Goal: Information Seeking & Learning: Learn about a topic

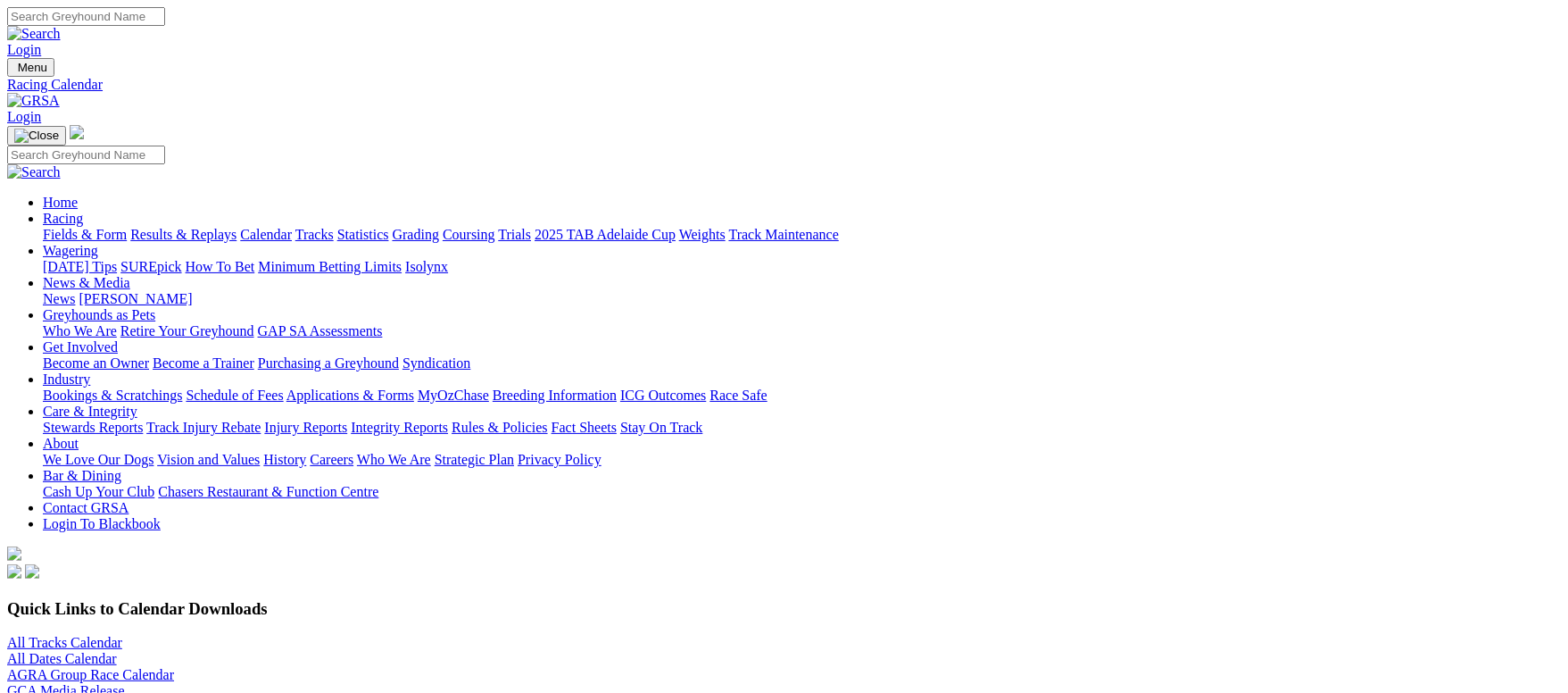
click at [126, 227] on link "Fields & Form" at bounding box center [84, 234] width 84 height 15
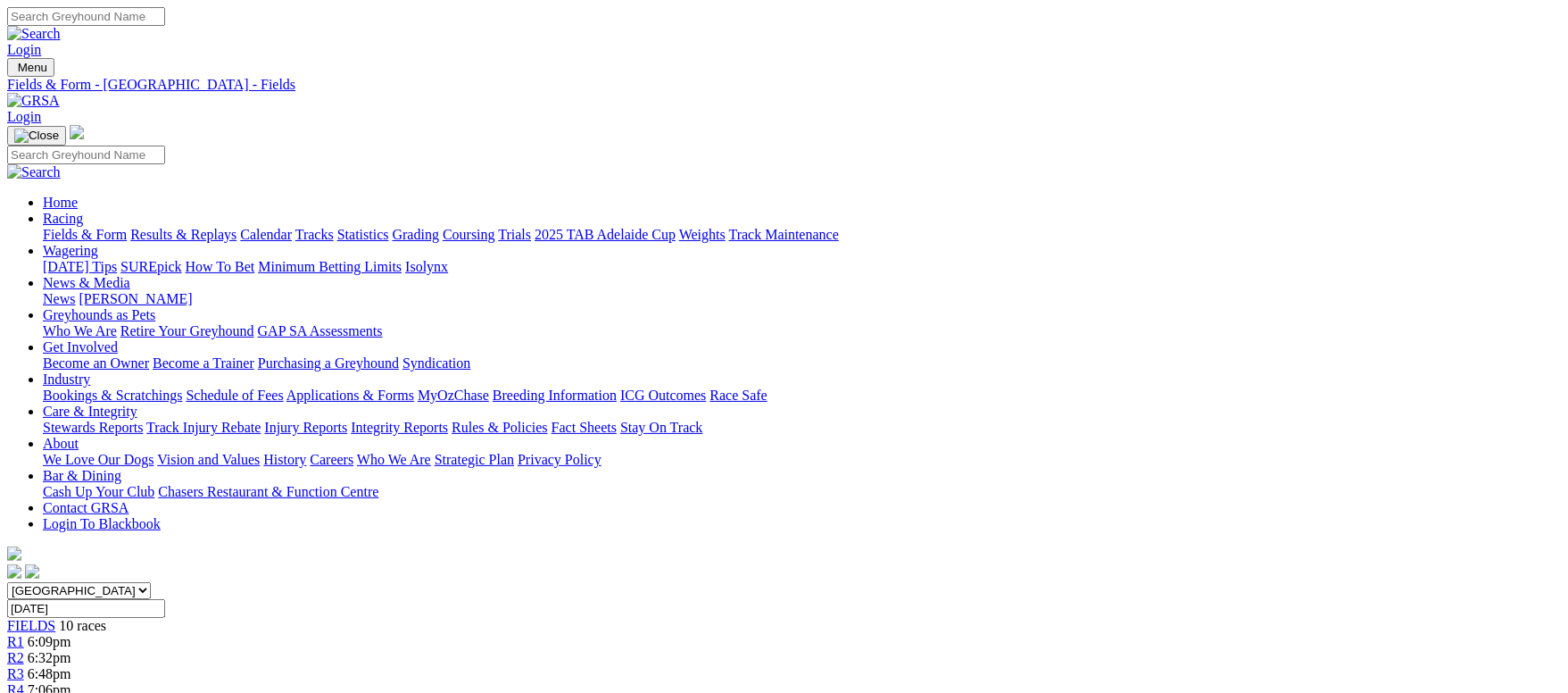
click at [126, 227] on link "Fields & Form" at bounding box center [84, 234] width 84 height 15
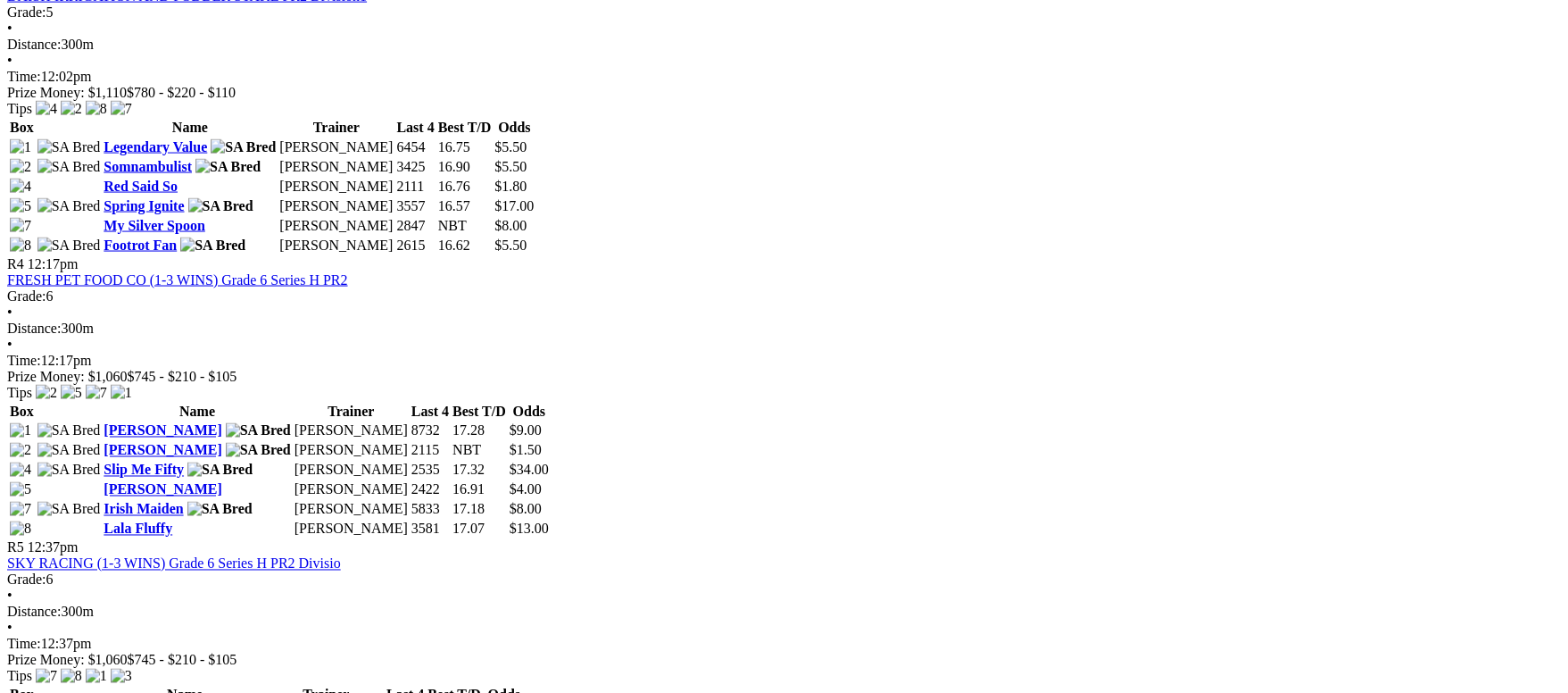
scroll to position [1340, 0]
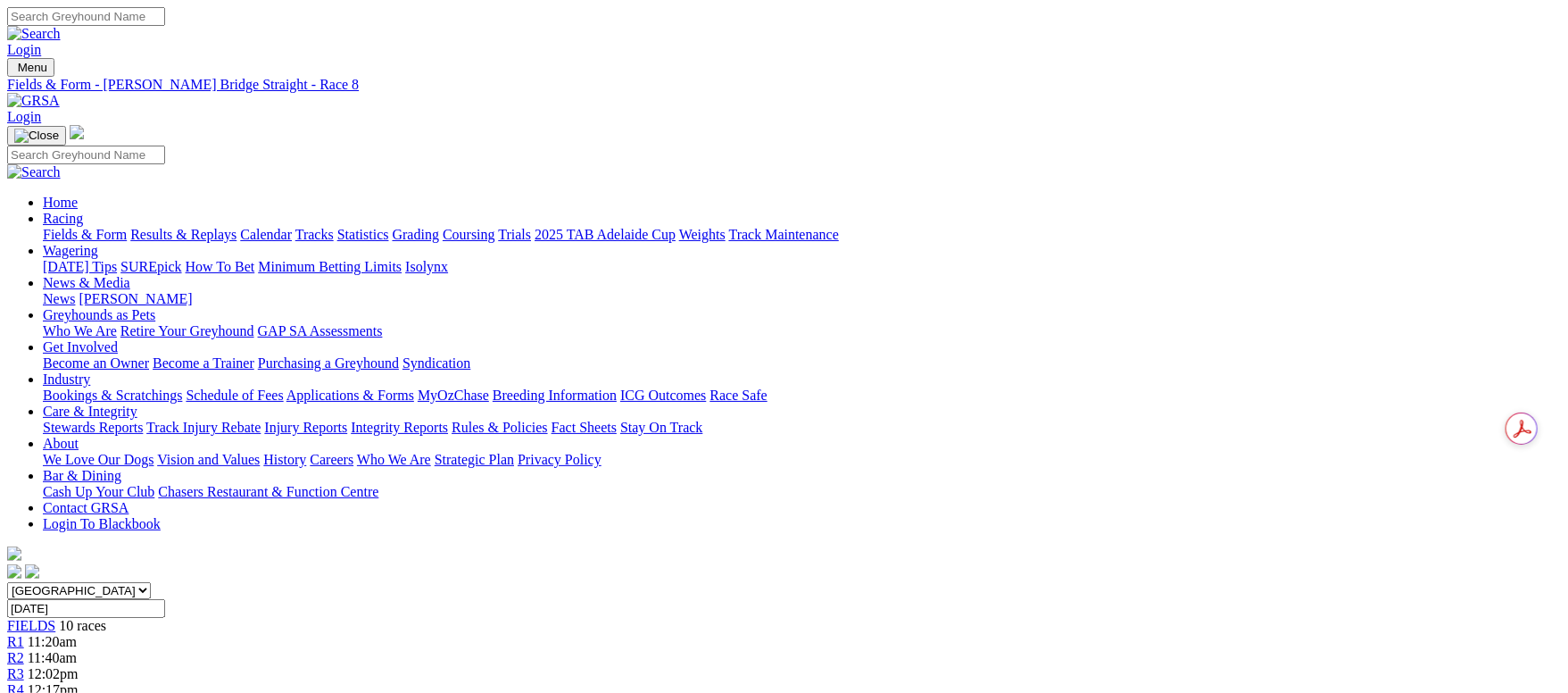
click at [126, 227] on link "Fields & Form" at bounding box center [84, 234] width 84 height 15
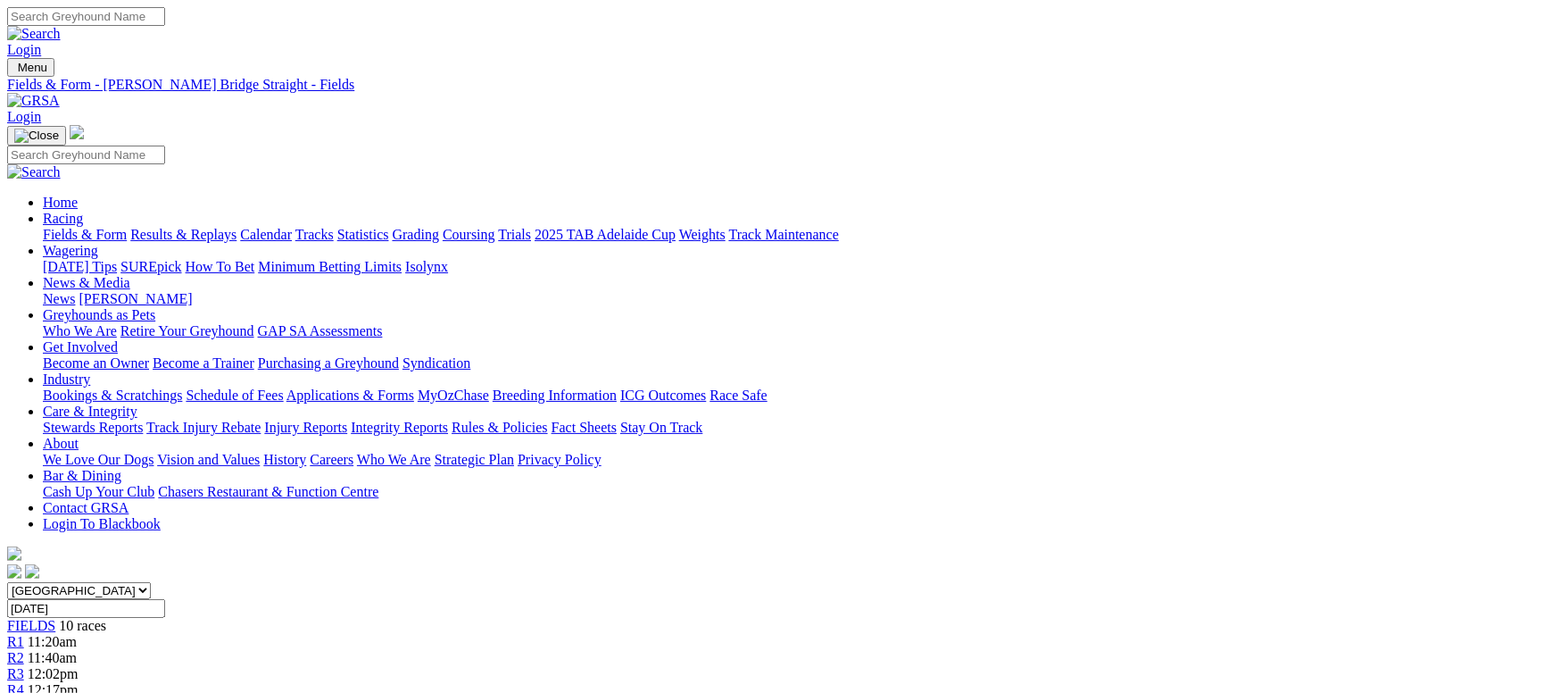
click at [126, 227] on link "Fields & Form" at bounding box center [84, 234] width 84 height 15
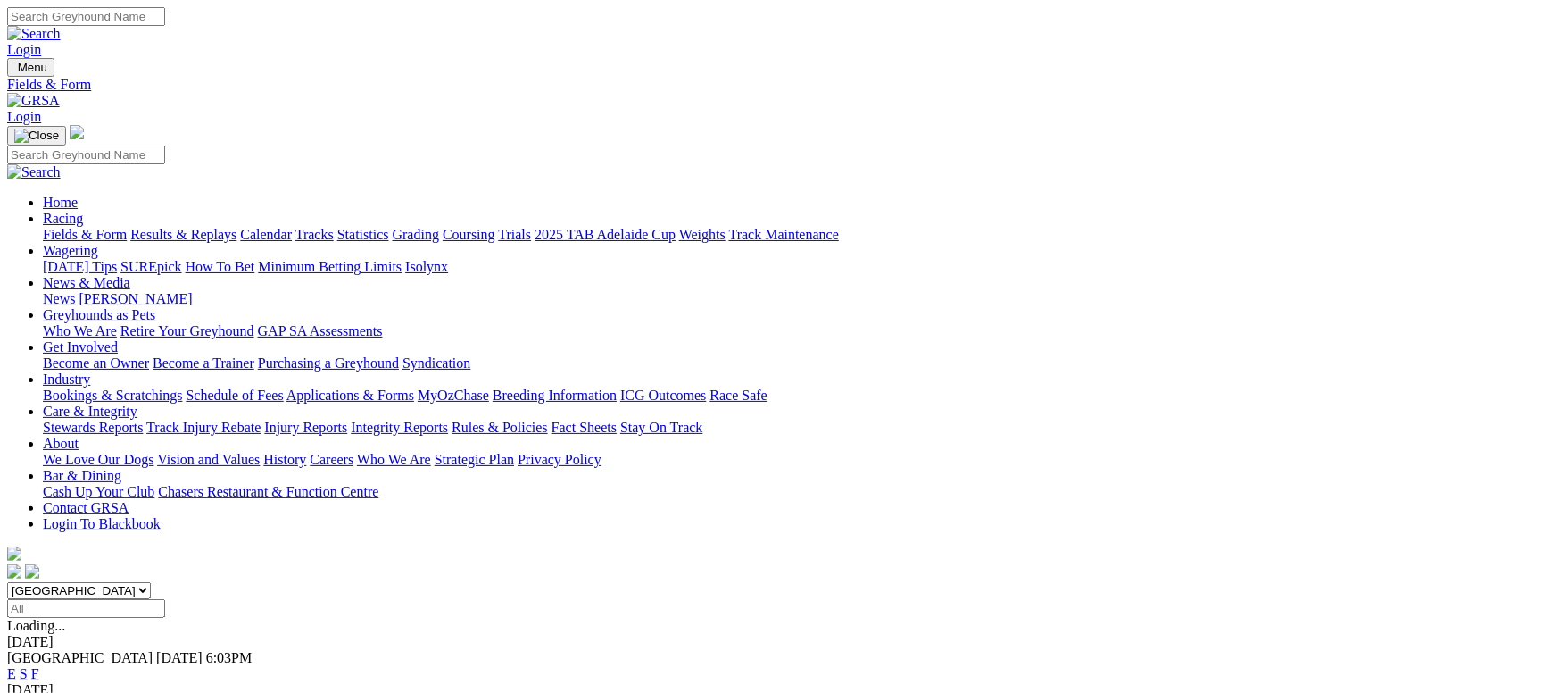
click at [126, 227] on link "Fields & Form" at bounding box center [84, 234] width 84 height 15
click at [118, 227] on link "Fields & Form" at bounding box center [84, 234] width 84 height 15
click at [126, 227] on link "Fields & Form" at bounding box center [84, 234] width 84 height 15
click at [237, 227] on link "Results & Replays" at bounding box center [184, 234] width 107 height 15
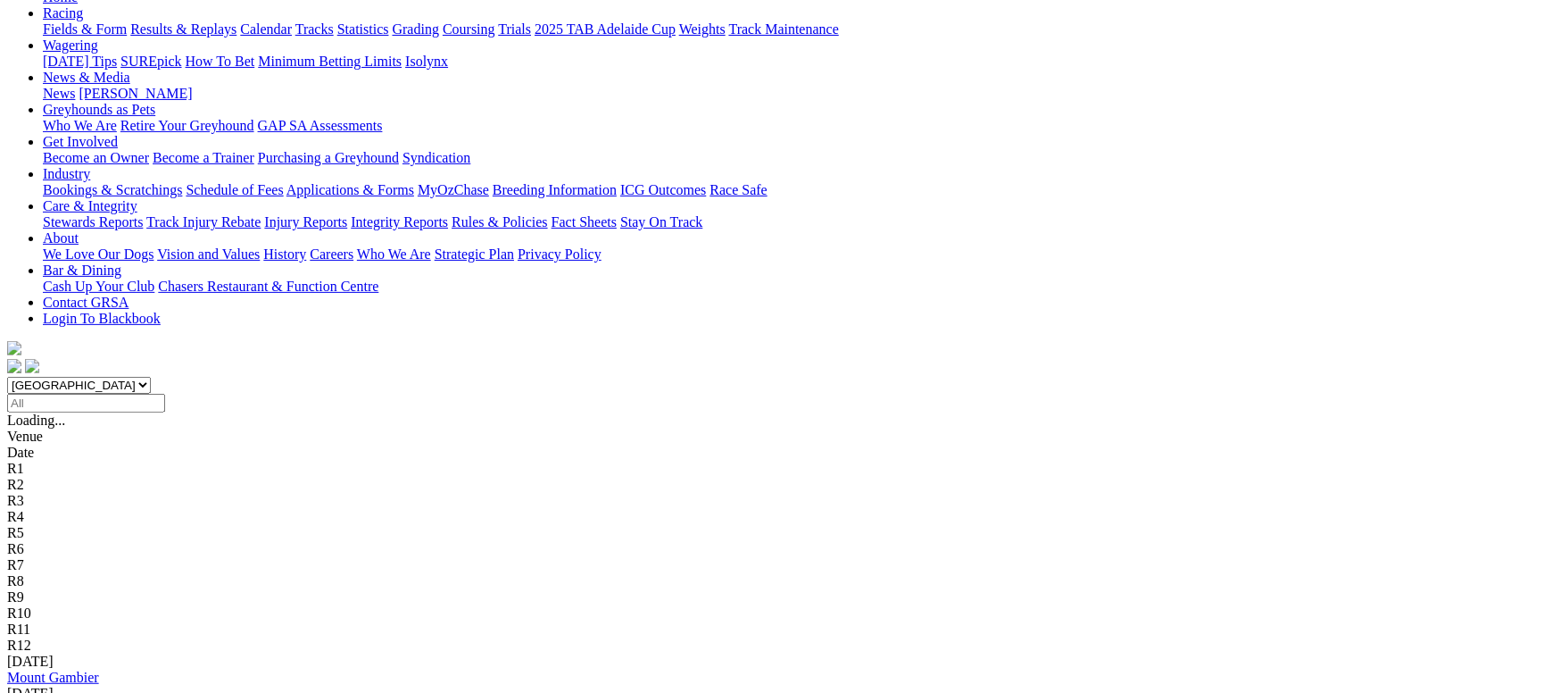
scroll to position [134, 0]
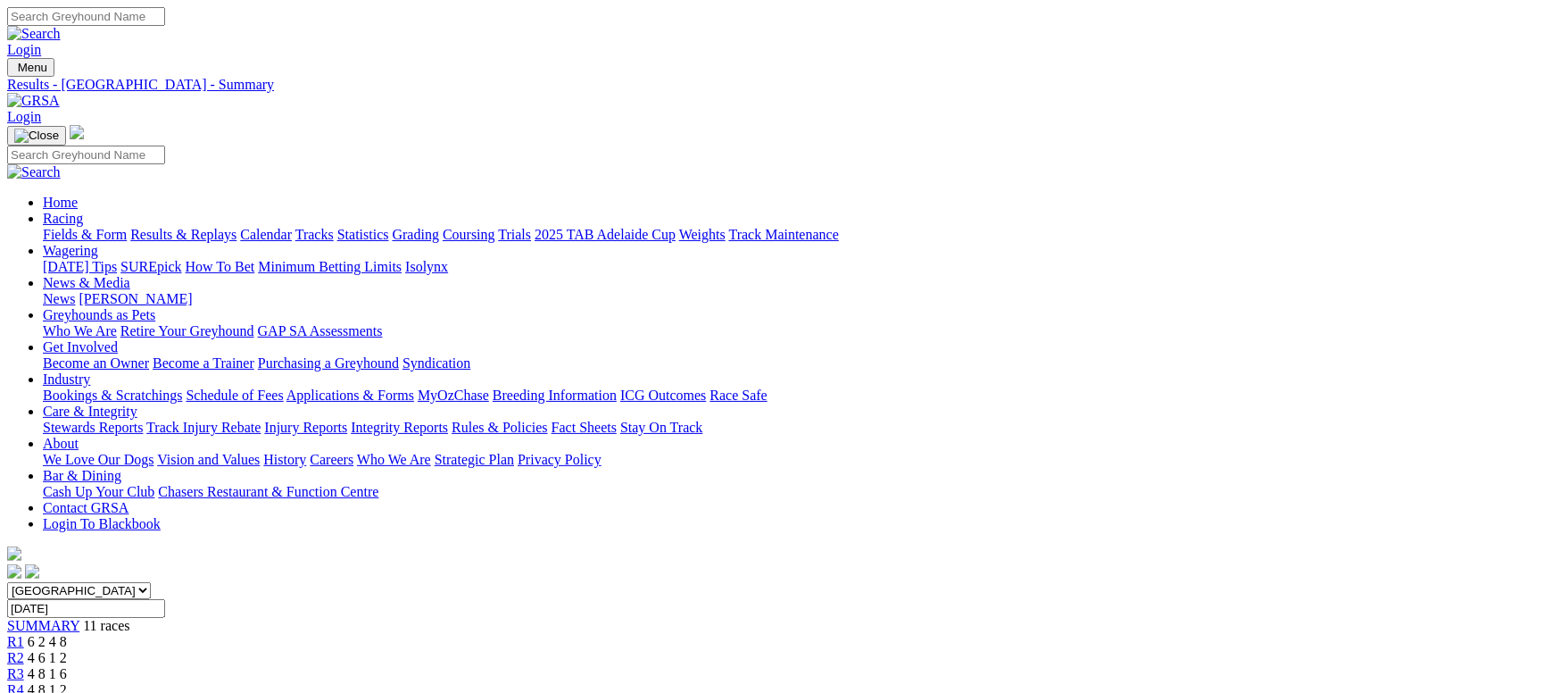
click at [126, 227] on link "Fields & Form" at bounding box center [84, 234] width 84 height 15
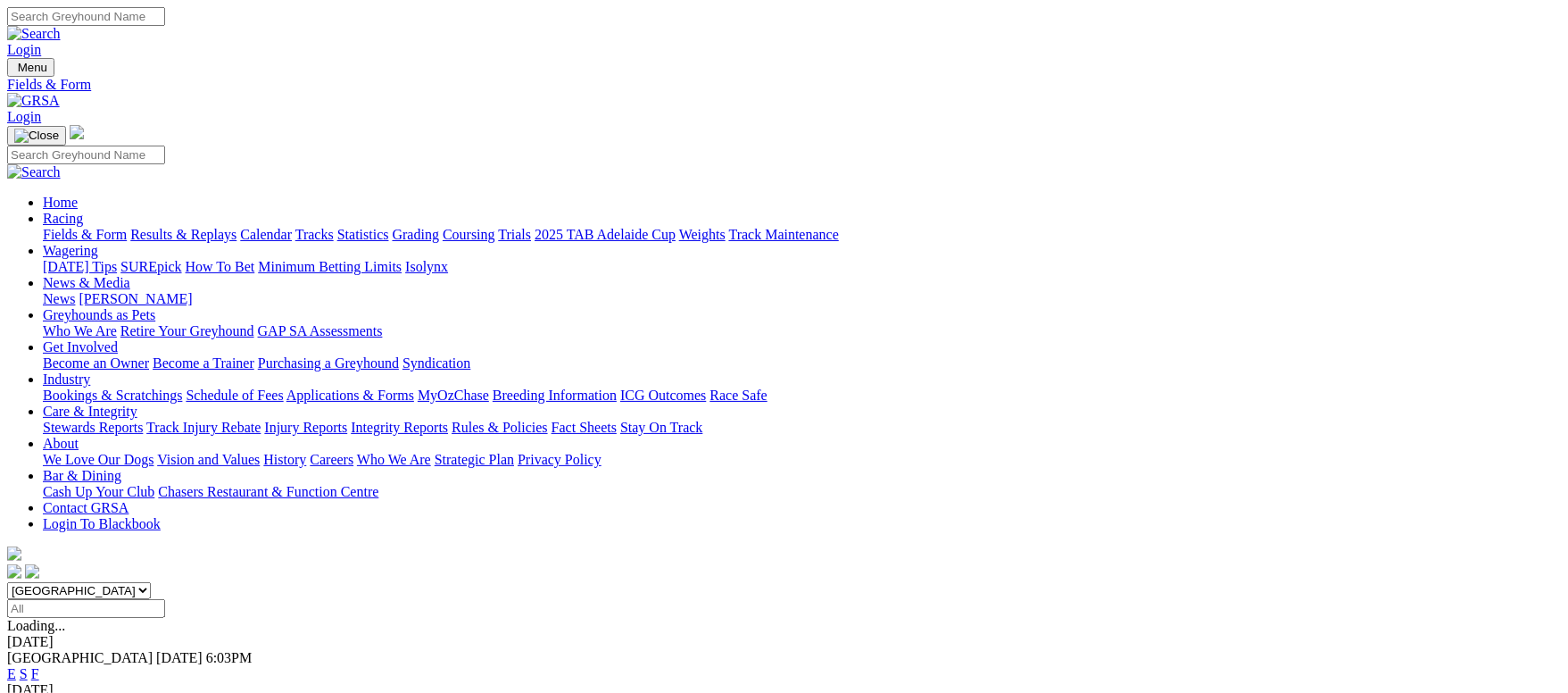
click at [292, 227] on link "Calendar" at bounding box center [265, 234] width 51 height 15
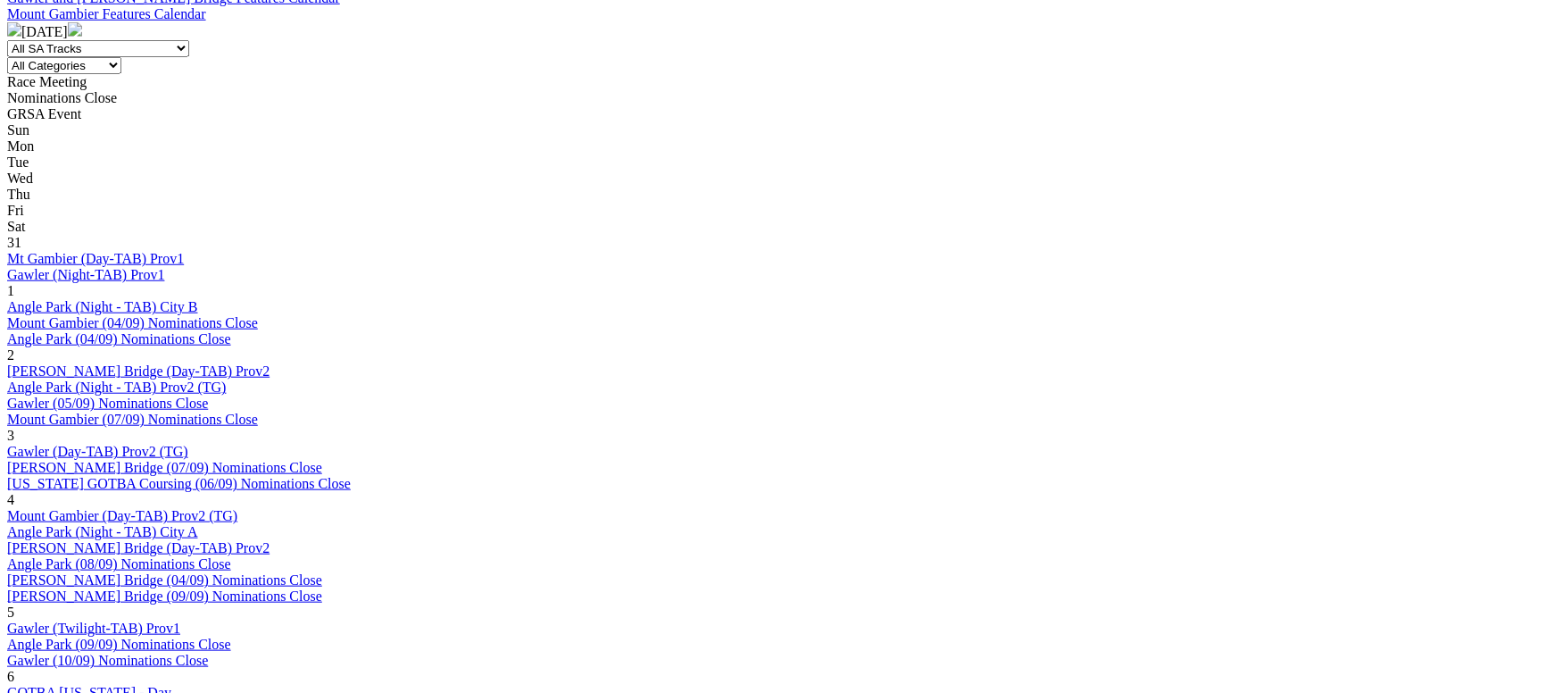
scroll to position [938, 0]
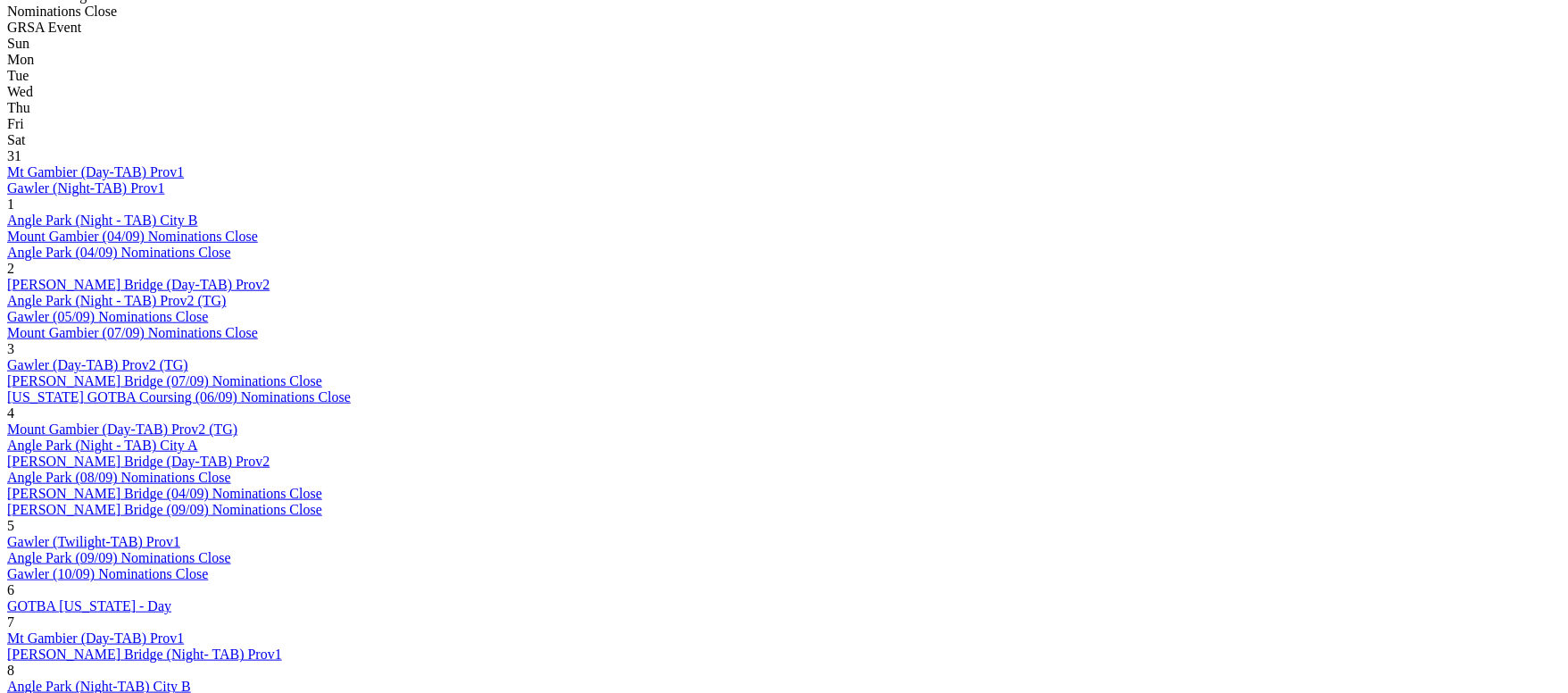
scroll to position [938, 0]
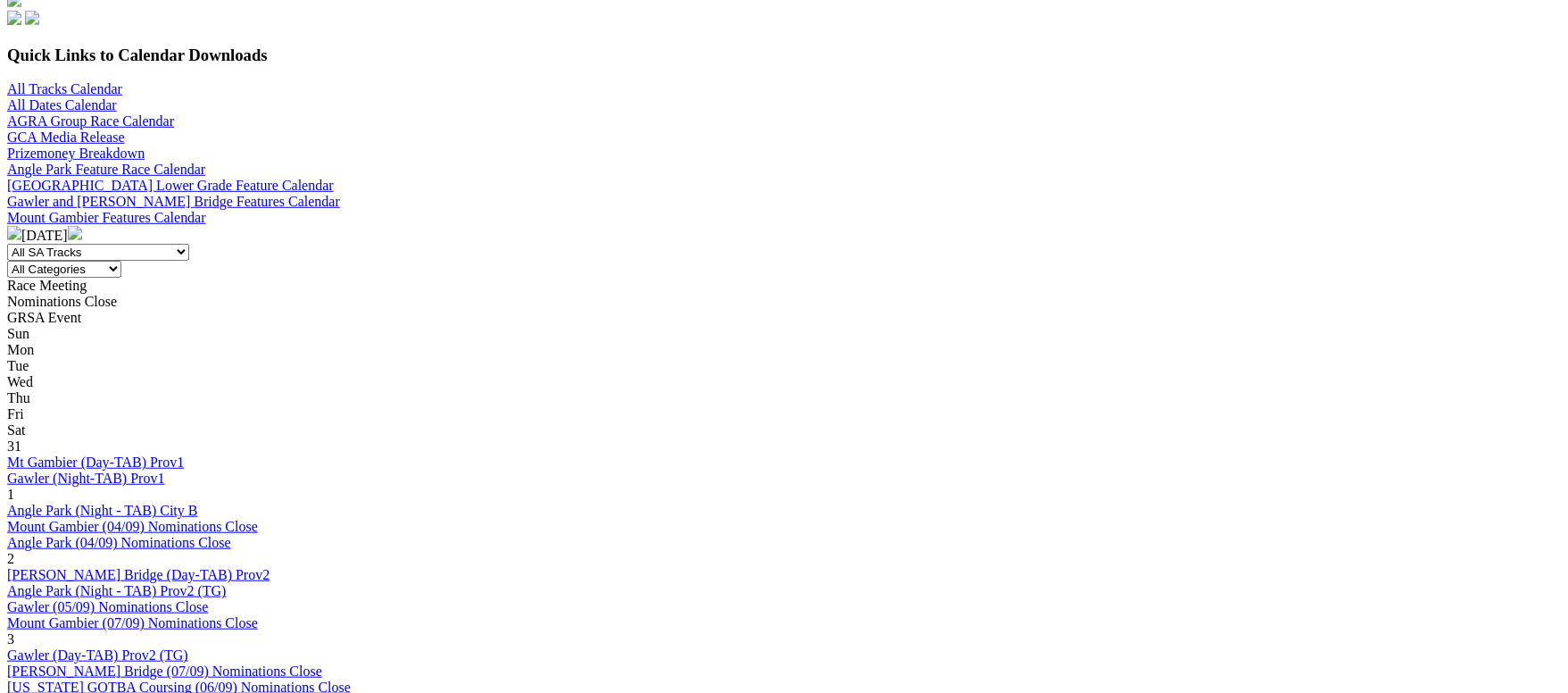
scroll to position [536, 0]
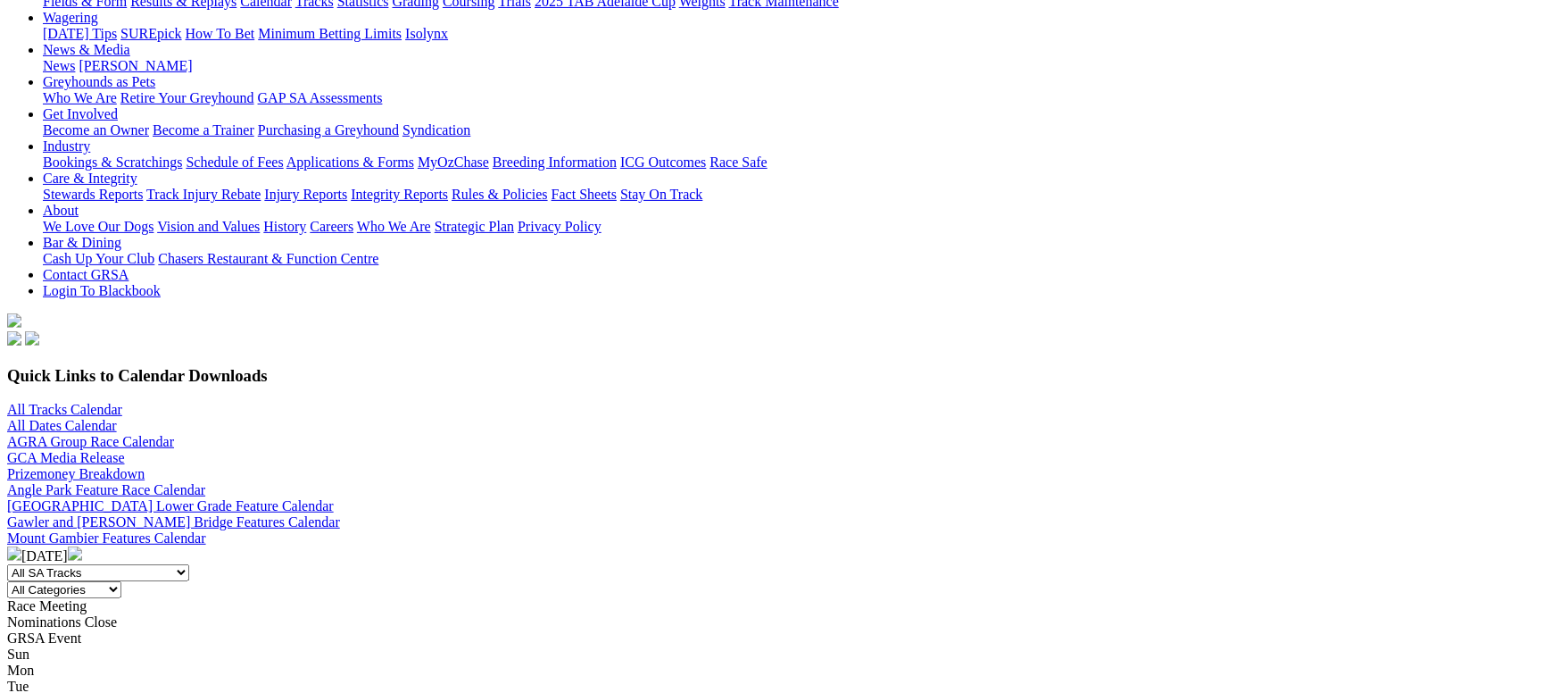
scroll to position [401, 0]
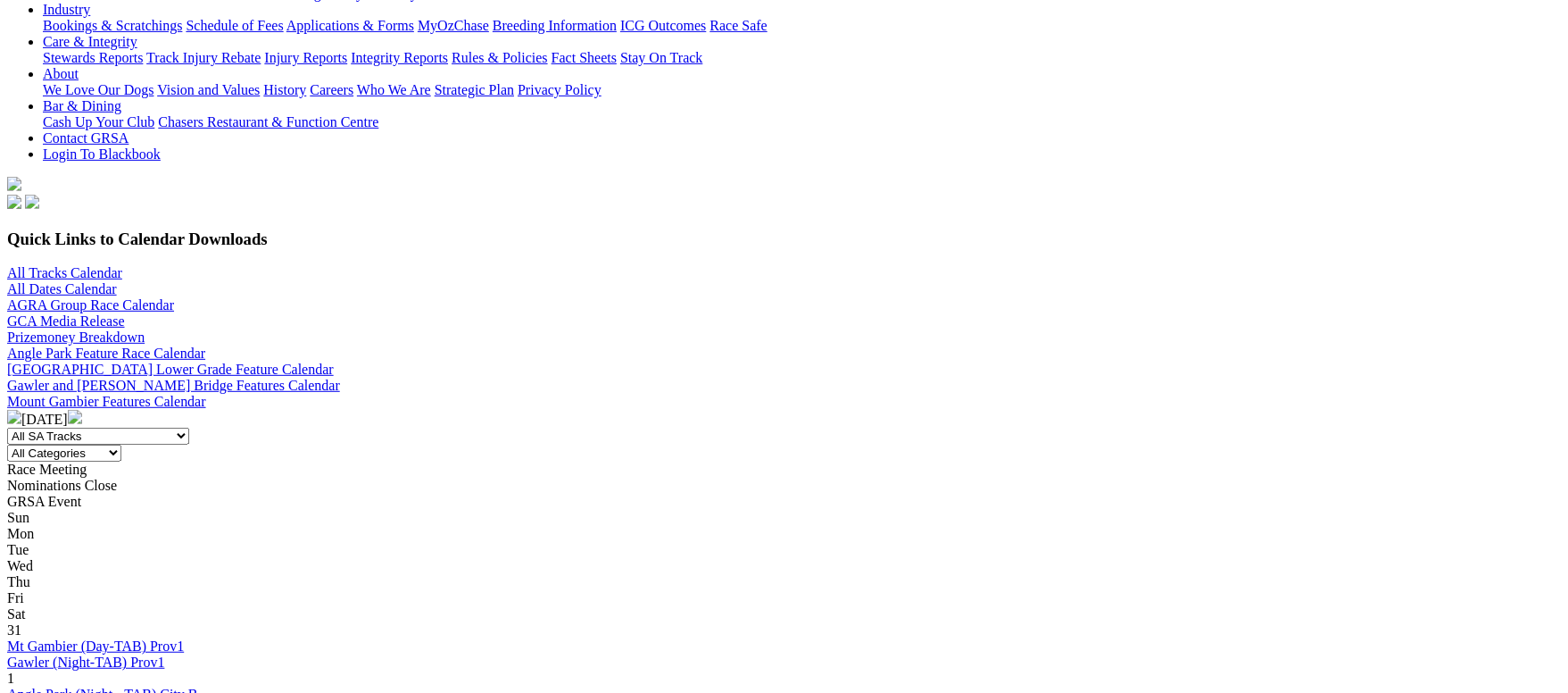
scroll to position [401, 0]
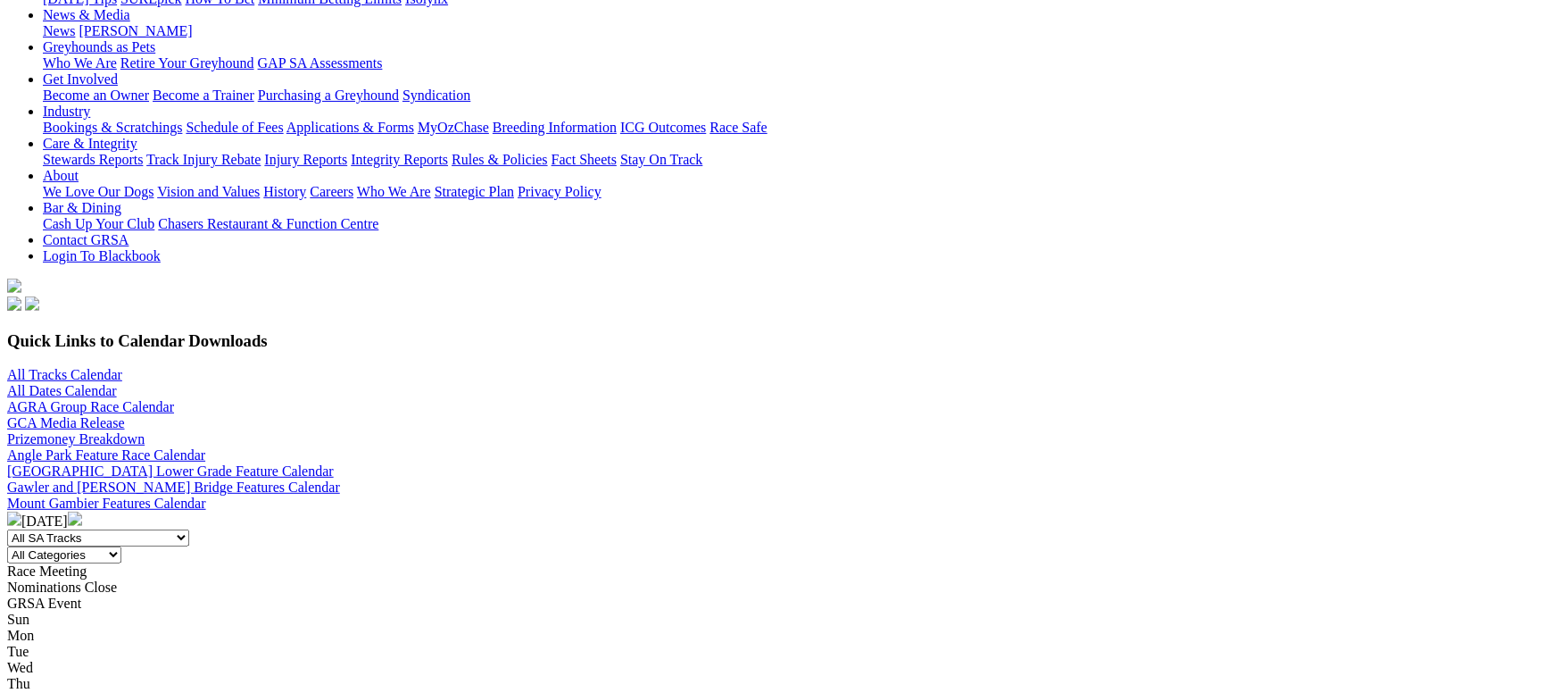
scroll to position [134, 0]
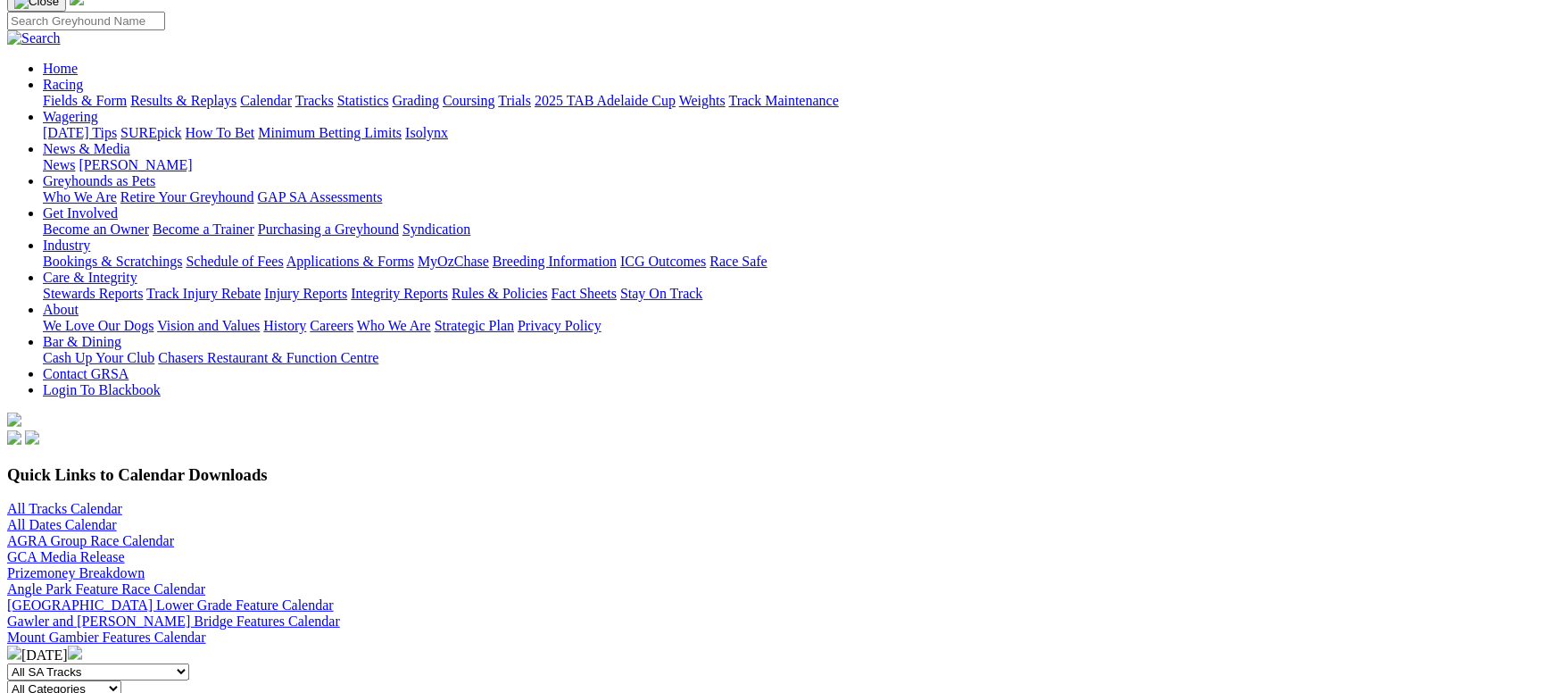
click at [117, 517] on link "All Dates Calendar" at bounding box center [61, 524] width 110 height 15
